Goal: Task Accomplishment & Management: Complete application form

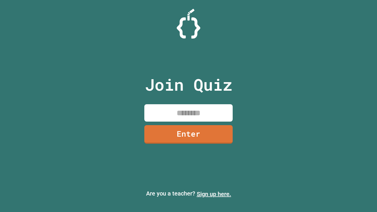
click at [214, 194] on link "Sign up here." at bounding box center [214, 194] width 34 height 7
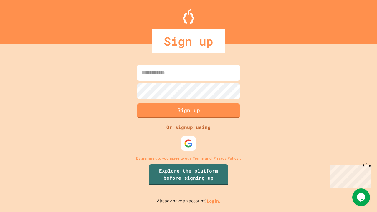
click at [214, 201] on link "Log in." at bounding box center [214, 201] width 14 height 6
